Goal: Obtain resource: Obtain resource

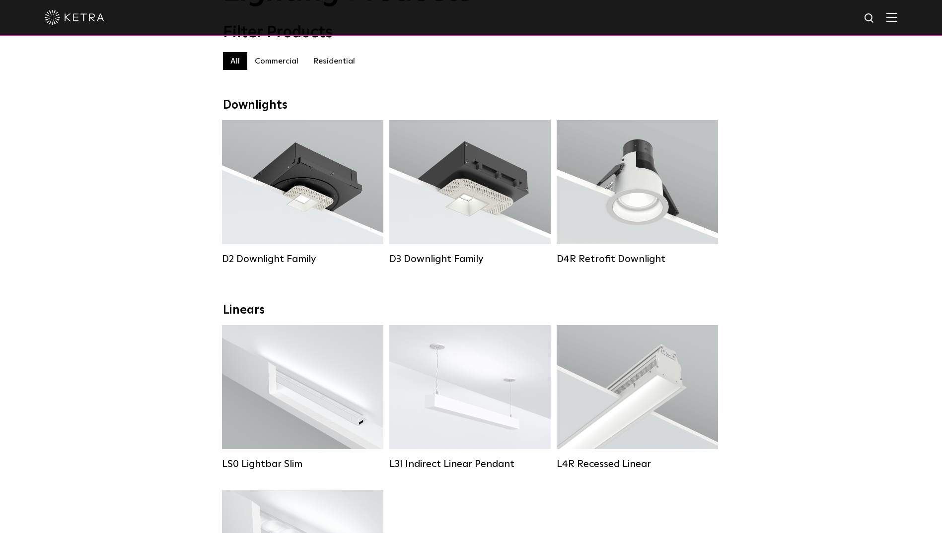
scroll to position [99, 0]
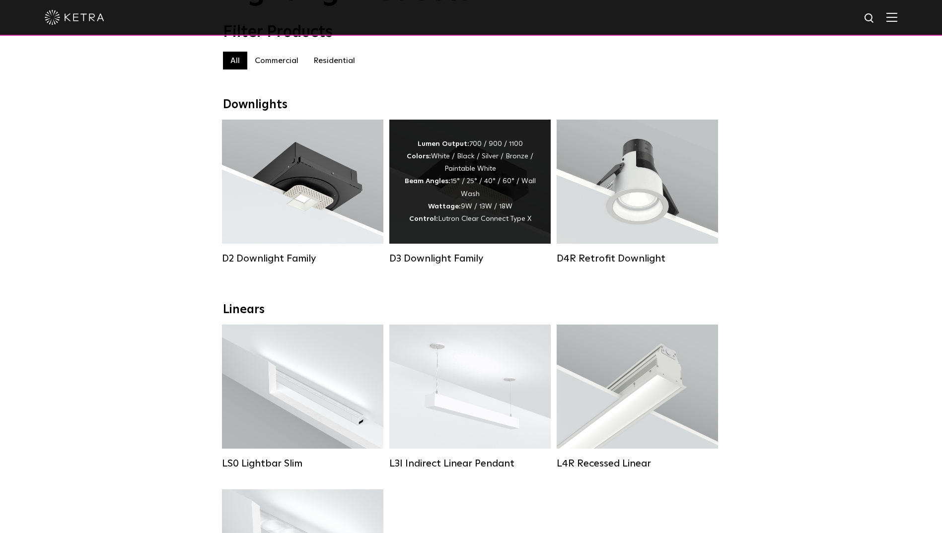
click at [480, 208] on div "Lumen Output: 700 / 900 / 1100 Colors: White / Black / Silver / Bronze / Painta…" at bounding box center [470, 181] width 132 height 87
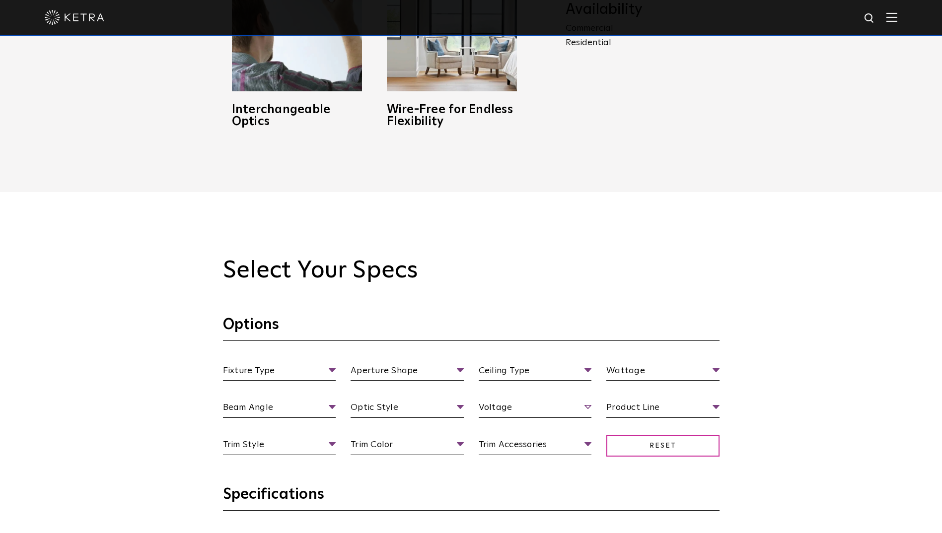
scroll to position [943, 0]
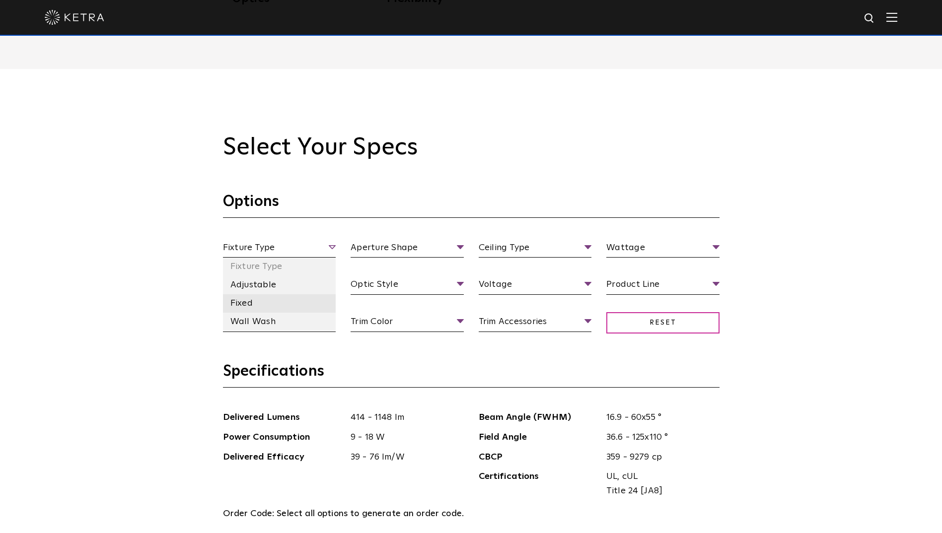
click at [291, 299] on li "Fixed" at bounding box center [279, 303] width 113 height 18
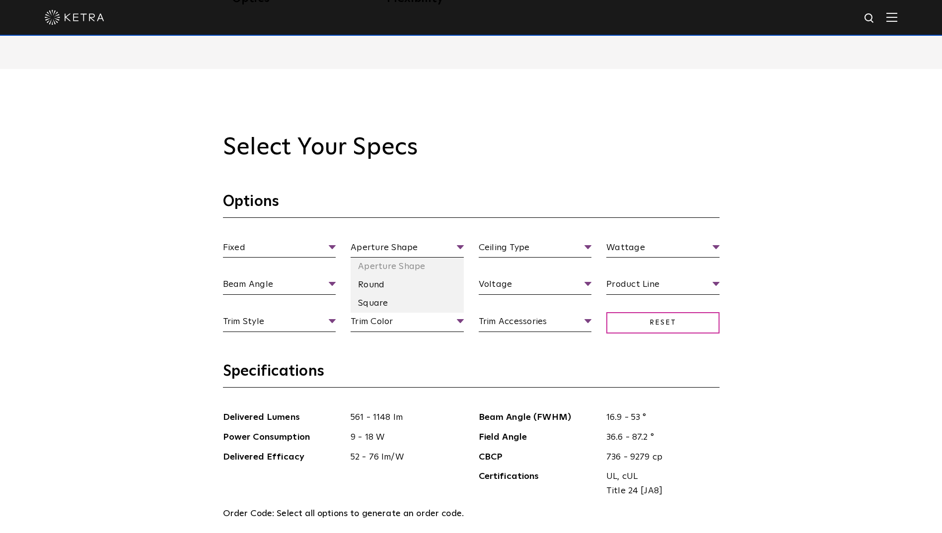
drag, startPoint x: 398, startPoint y: 283, endPoint x: 448, endPoint y: 276, distance: 50.6
click at [399, 283] on li "Round" at bounding box center [406, 285] width 113 height 18
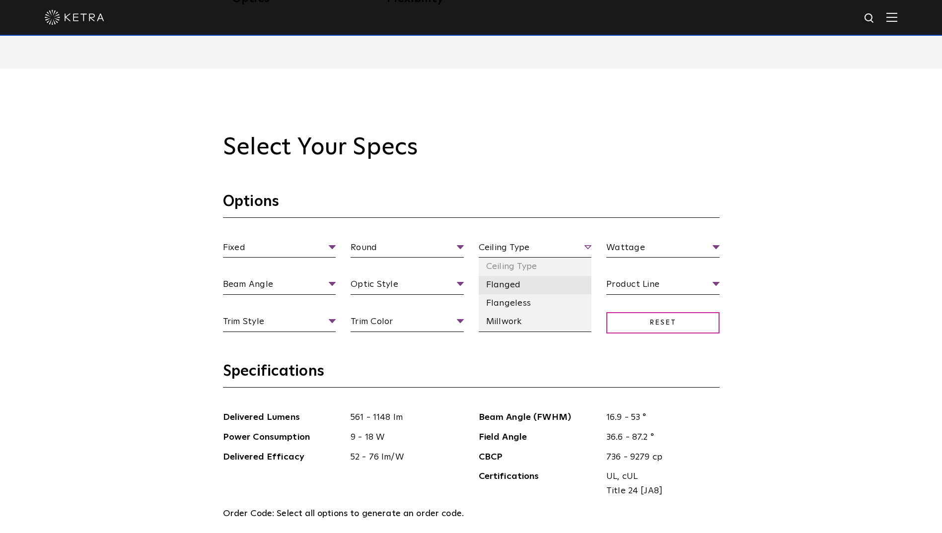
click at [523, 283] on li "Flanged" at bounding box center [534, 285] width 113 height 18
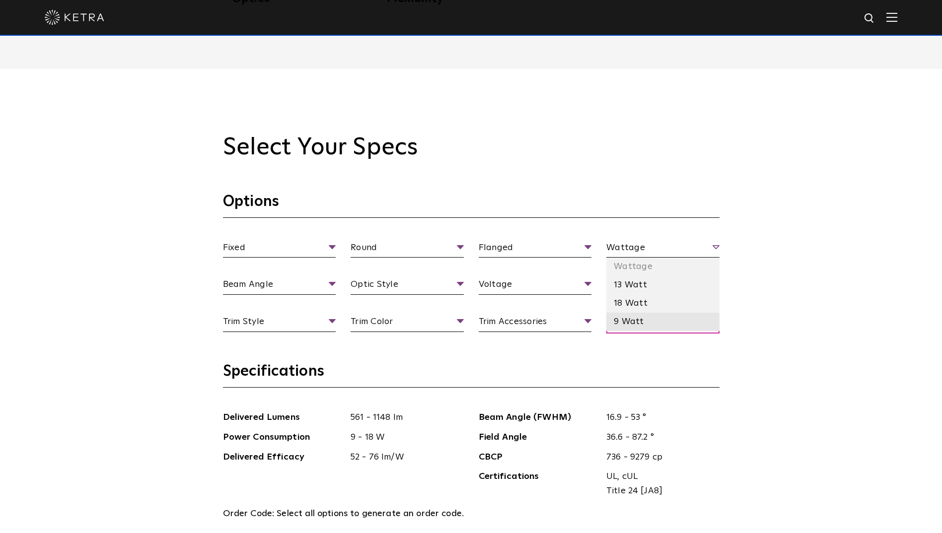
click at [632, 323] on li "9 Watt" at bounding box center [662, 322] width 113 height 18
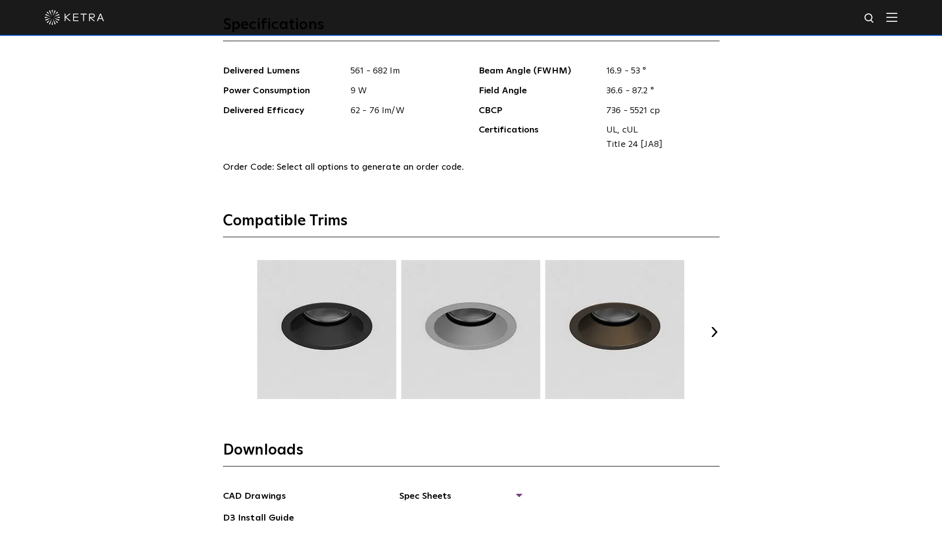
scroll to position [1439, 0]
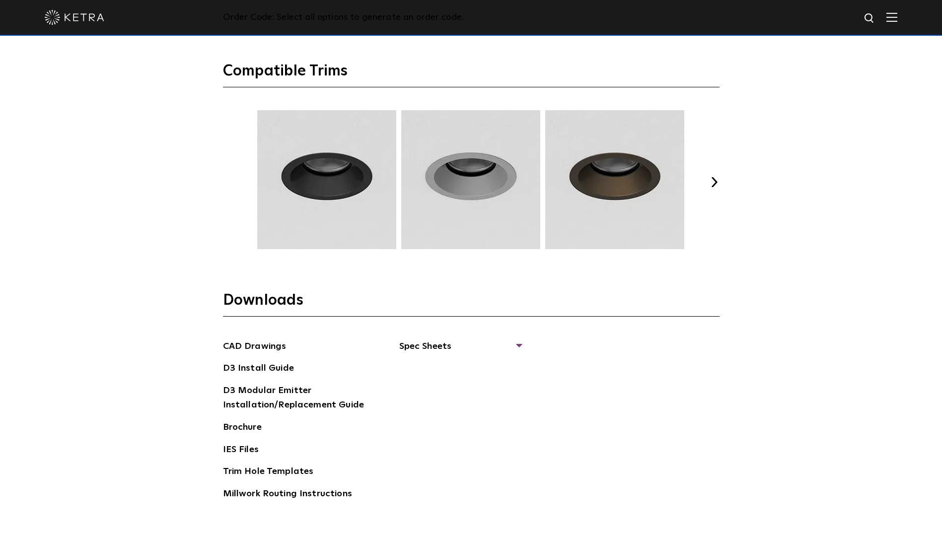
click at [714, 178] on button "Next" at bounding box center [714, 182] width 10 height 10
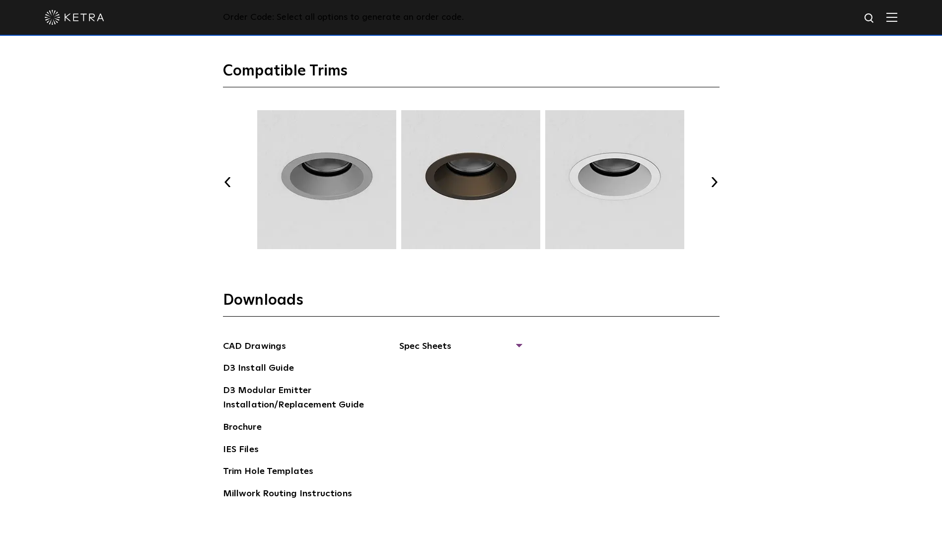
click at [714, 178] on button "Next" at bounding box center [714, 182] width 10 height 10
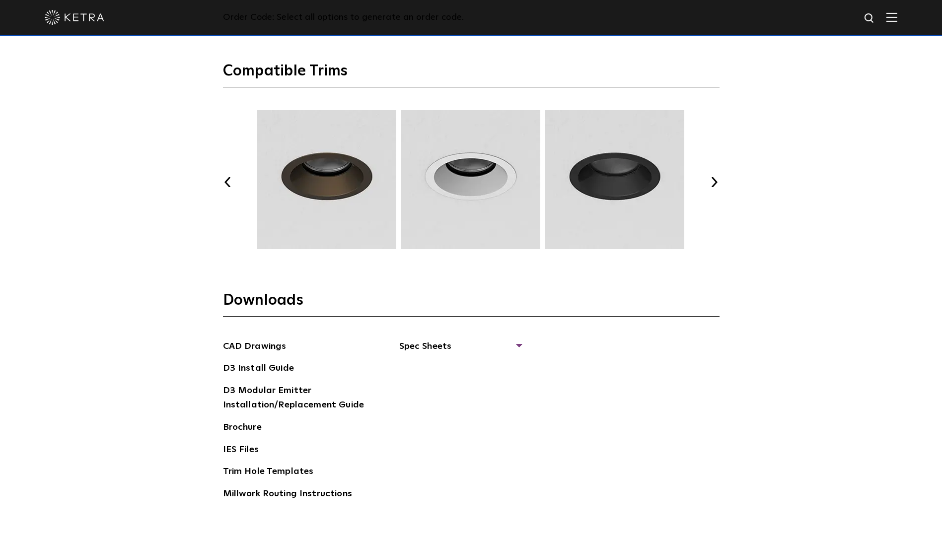
click at [92, 310] on div "Select Your Specs Options Fixed Fixture Type Adjustable Fixed Wall Wash Round A…" at bounding box center [471, 78] width 942 height 1011
click at [251, 440] on ul "CAD Drawings D3 Install Guide D3 Modular Emitter Installation/Replacement Guide…" at bounding box center [297, 424] width 149 height 170
click at [250, 448] on link "IES Files" at bounding box center [241, 451] width 36 height 16
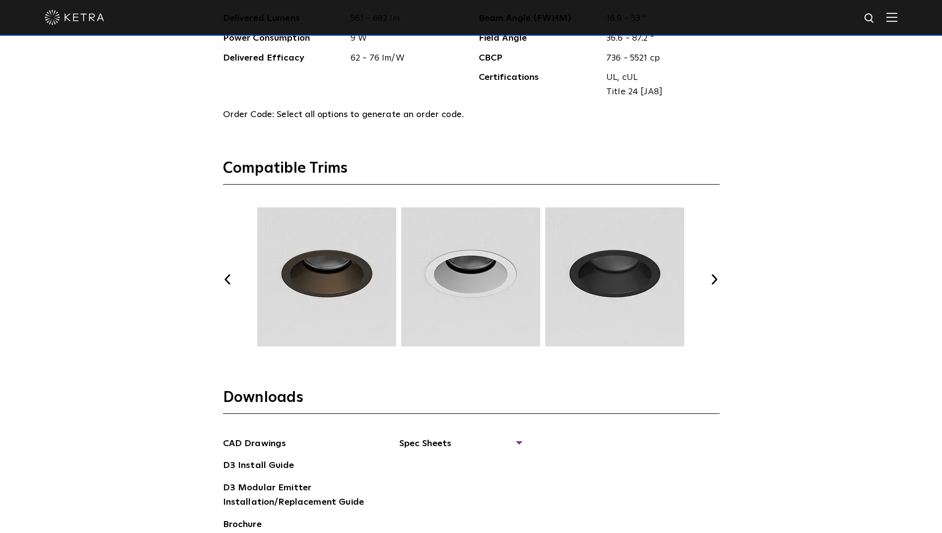
scroll to position [1234, 0]
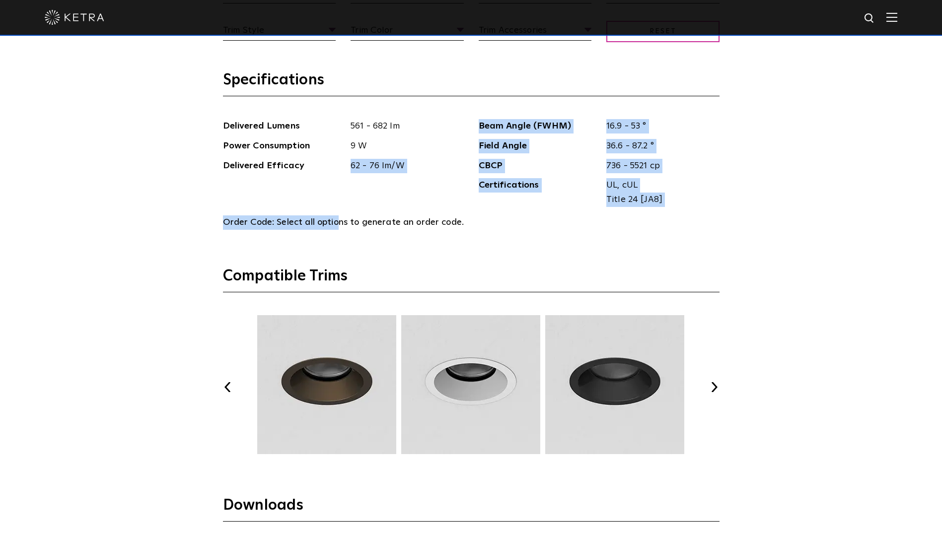
drag, startPoint x: 336, startPoint y: 197, endPoint x: 343, endPoint y: 218, distance: 22.1
click at [343, 218] on section "Specifications Delivered Lumens 561 - 682 lm Power Consumption 9 W Delivered Ef…" at bounding box center [471, 168] width 496 height 196
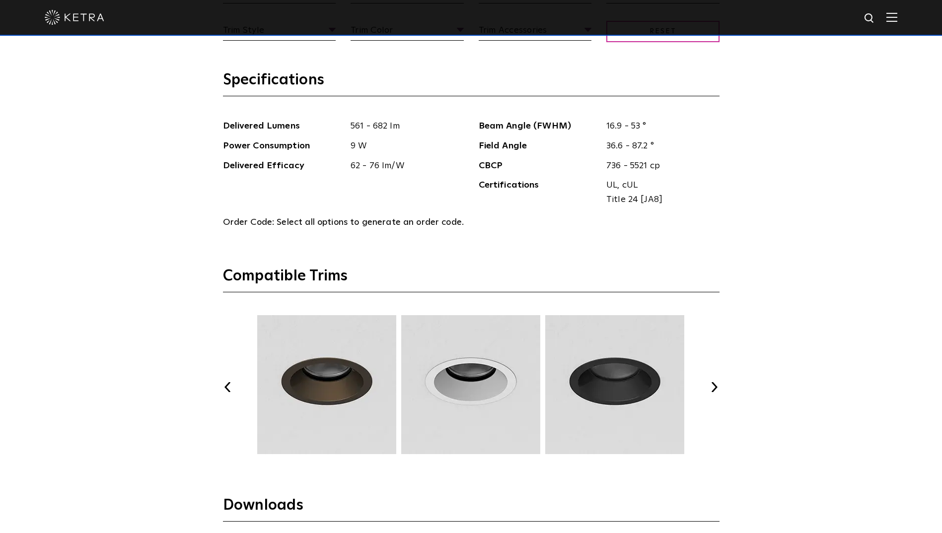
drag, startPoint x: 343, startPoint y: 218, endPoint x: 382, endPoint y: 237, distance: 42.8
click at [379, 230] on section "Specifications Delivered Lumens 561 - 682 lm Power Consumption 9 W Delivered Ef…" at bounding box center [471, 168] width 496 height 196
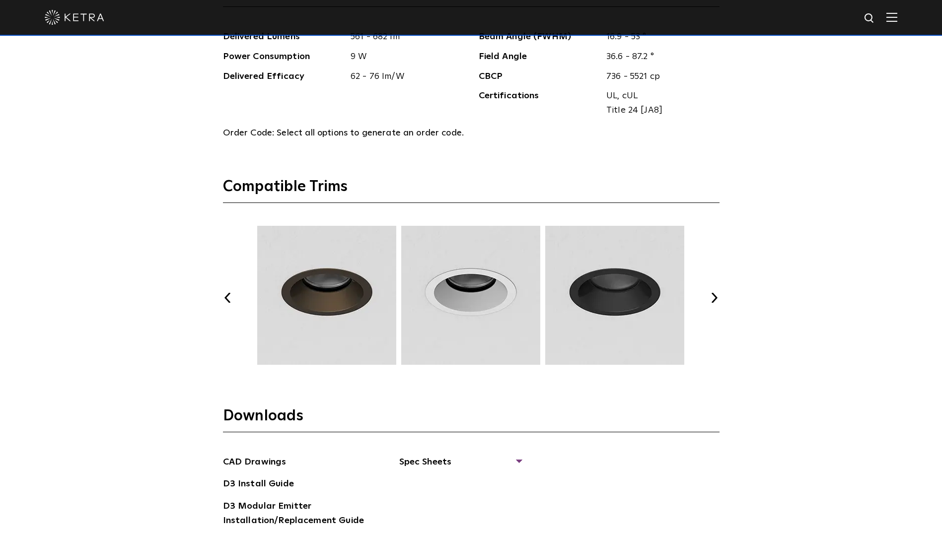
scroll to position [1433, 0]
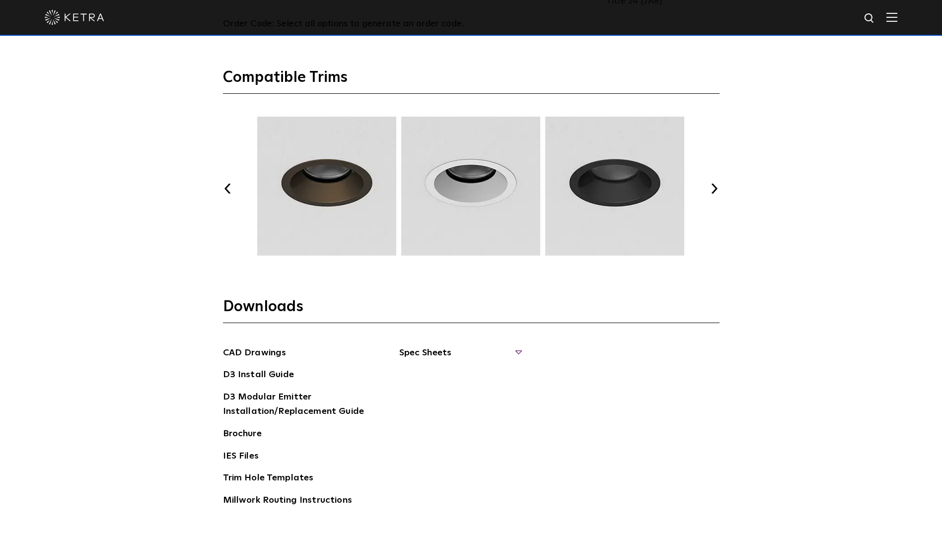
click at [414, 351] on span "Spec Sheets" at bounding box center [460, 357] width 122 height 22
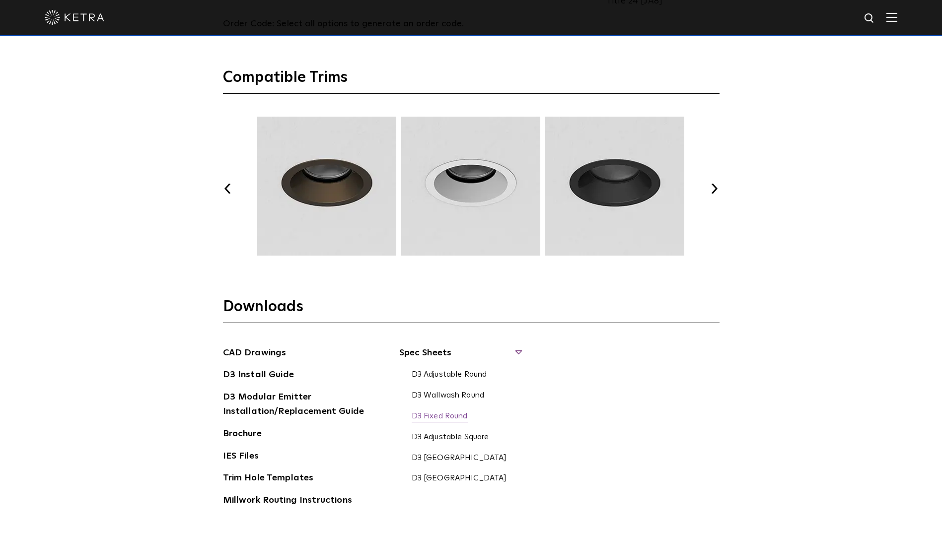
click at [456, 416] on link "D3 Fixed Round" at bounding box center [439, 416] width 56 height 11
